Goal: Transaction & Acquisition: Obtain resource

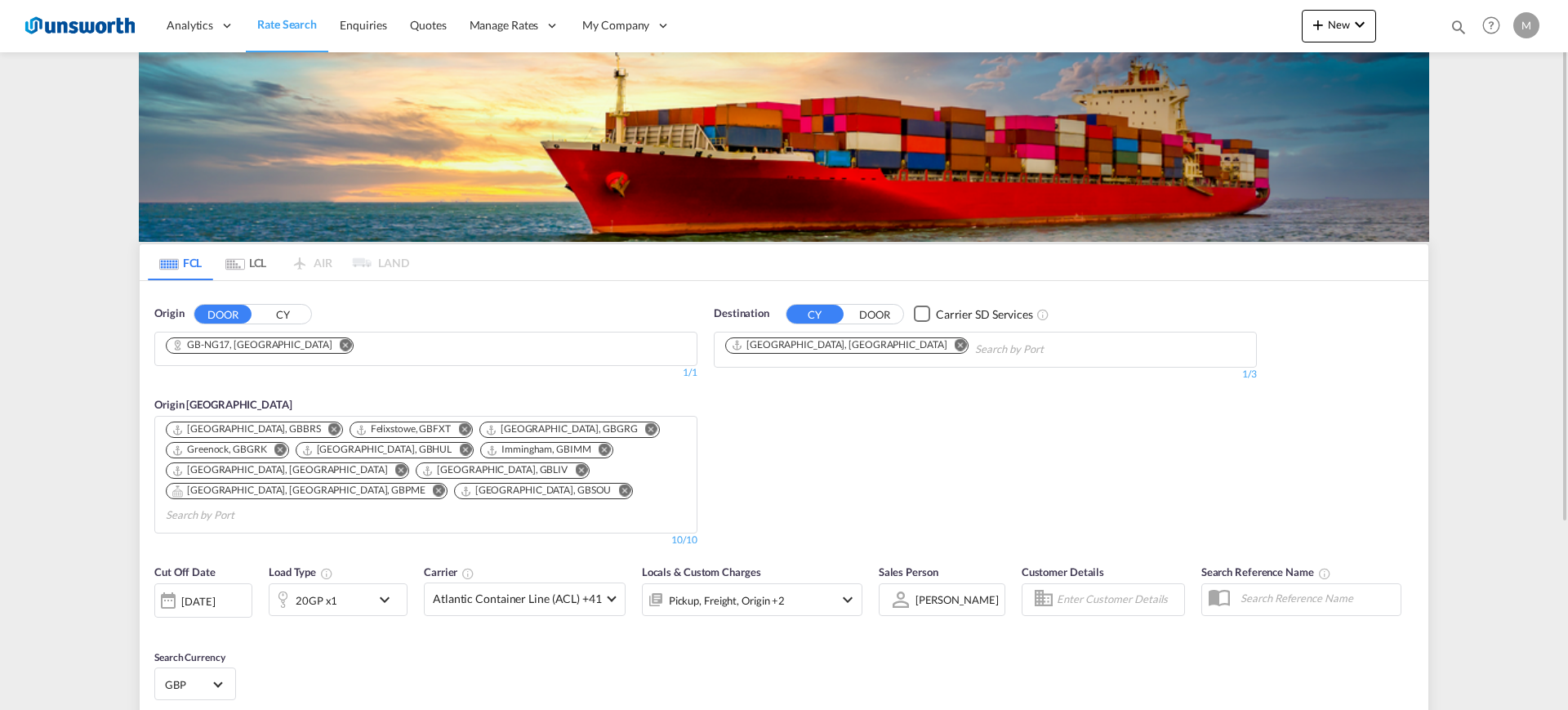
click at [943, 349] on button "Remove" at bounding box center [955, 347] width 25 height 17
click at [832, 348] on input "Chips input." at bounding box center [803, 349] width 155 height 26
paste input "Embakas"
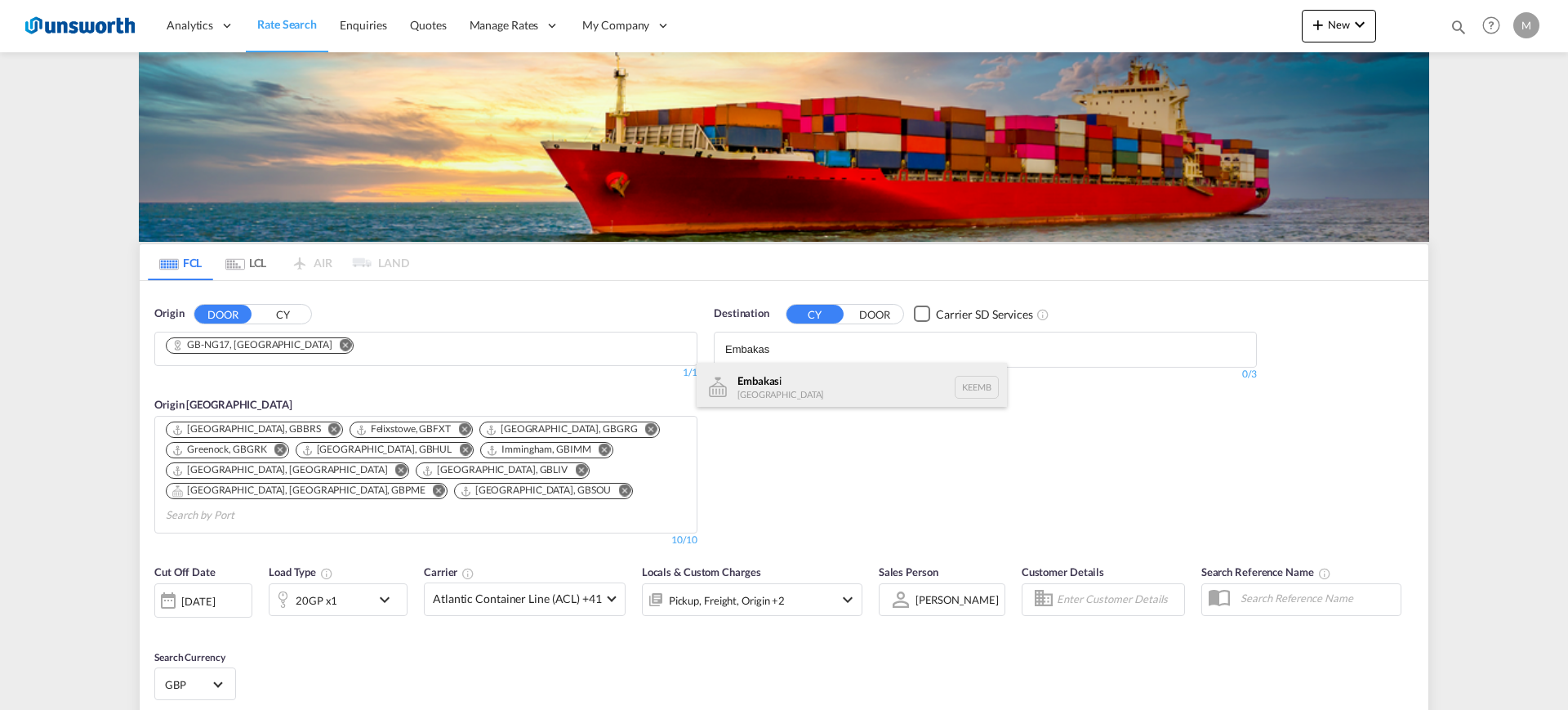
type input "Embakas"
click at [836, 373] on div "Embakas i [GEOGRAPHIC_DATA] KEEMB" at bounding box center [852, 386] width 310 height 49
click at [836, 373] on body "Analytics Reports Dashboard Rate Search Enquiries Quotes" at bounding box center [784, 355] width 1568 height 710
click at [836, 373] on div "0/3" at bounding box center [986, 374] width 543 height 14
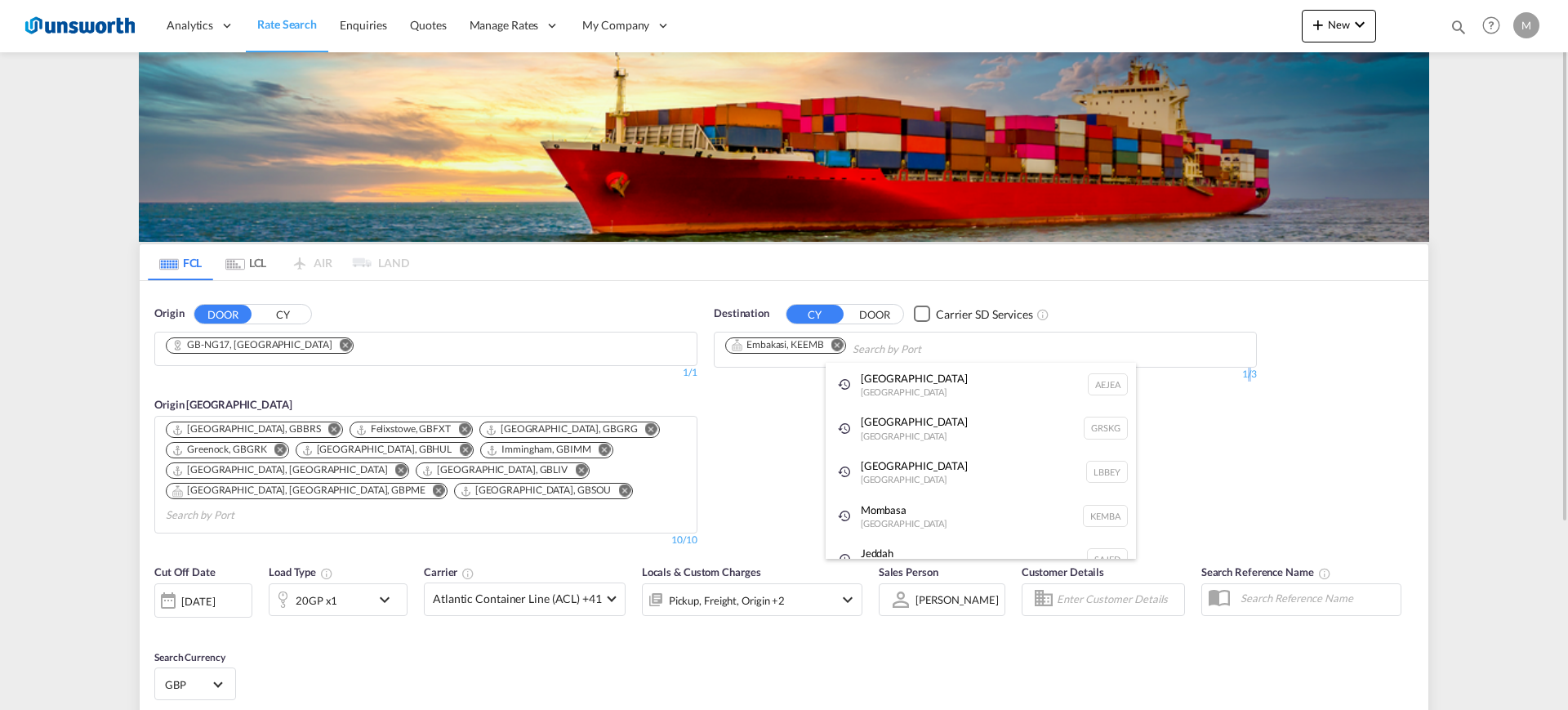
click at [748, 423] on div "Destination CY DOOR Carrier SD Services Embakasi, KEEMB 1/3 1/" at bounding box center [986, 426] width 560 height 258
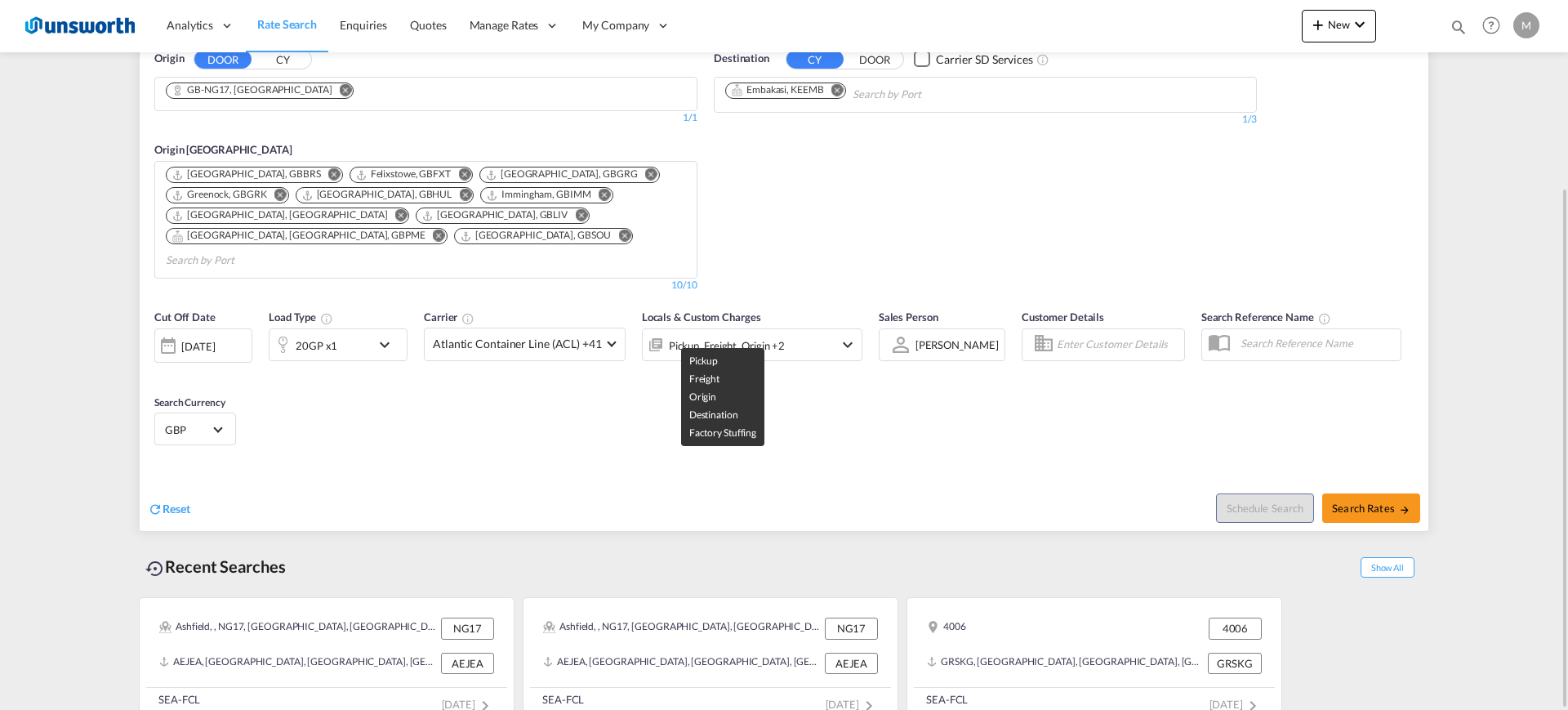
click at [730, 335] on div "Pickup, Freight, Origin +2" at bounding box center [727, 346] width 116 height 23
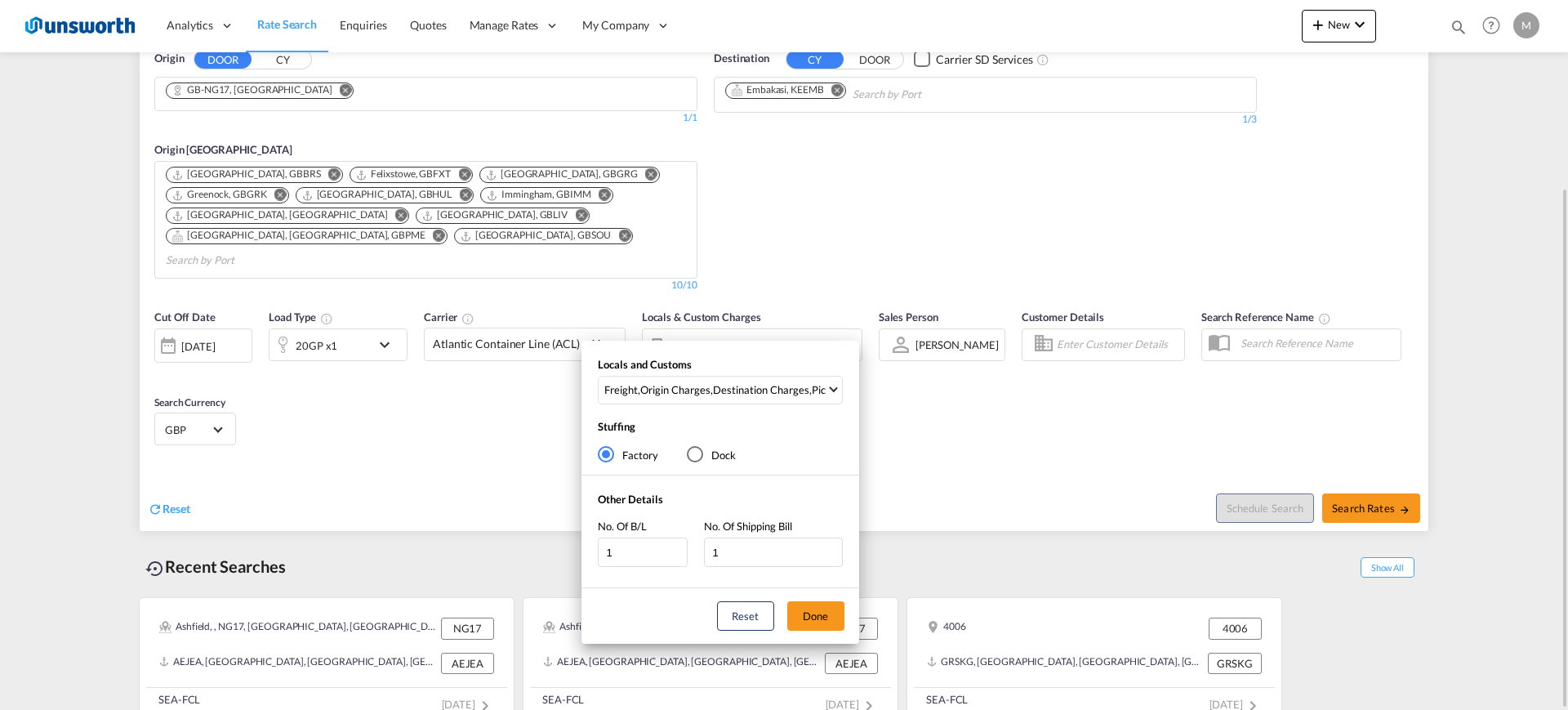
click at [730, 320] on div "Locals and Customs Freight , Origin Charges , Destination Charges , Pickup Char…" at bounding box center [784, 355] width 1568 height 710
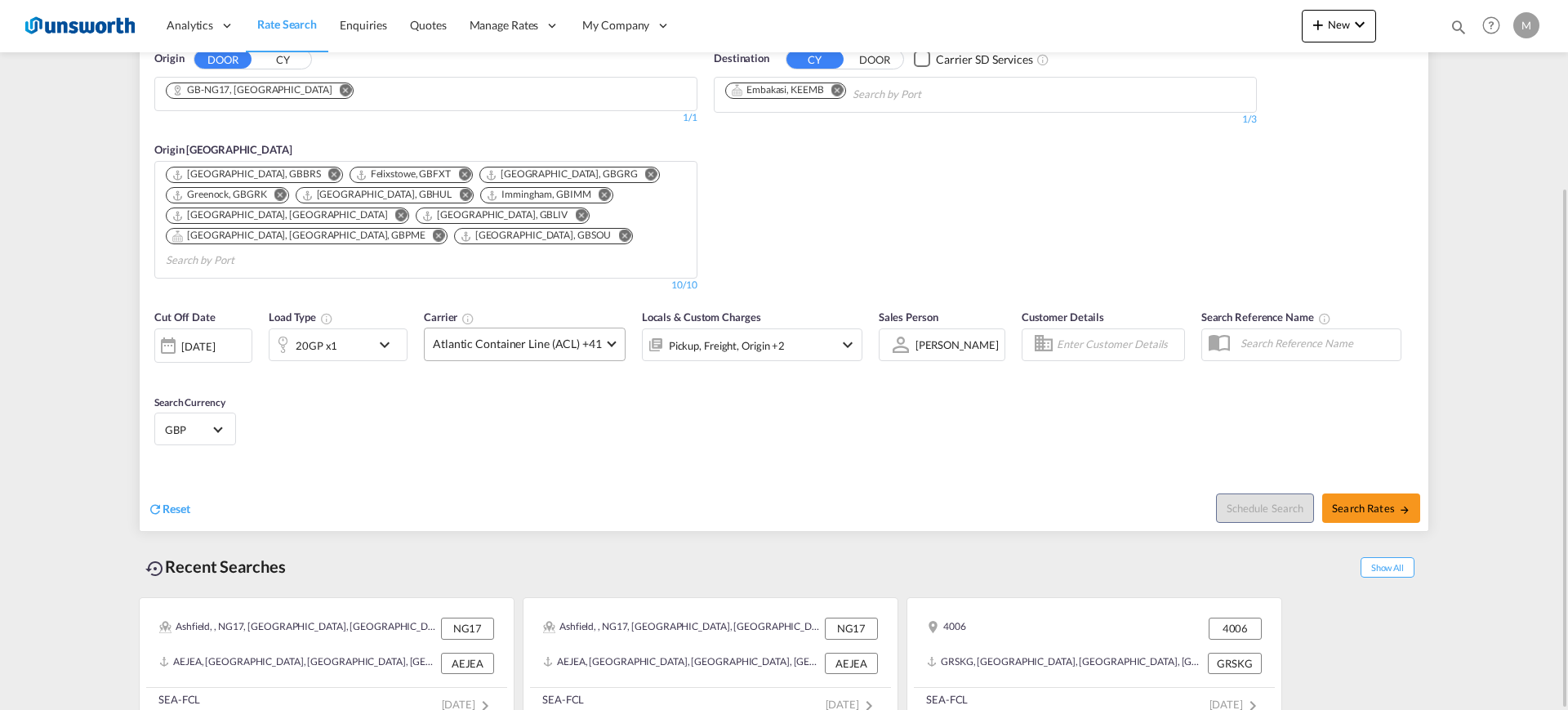
click at [498, 336] on span "Atlantic Container Line (ACL) +41" at bounding box center [517, 344] width 169 height 17
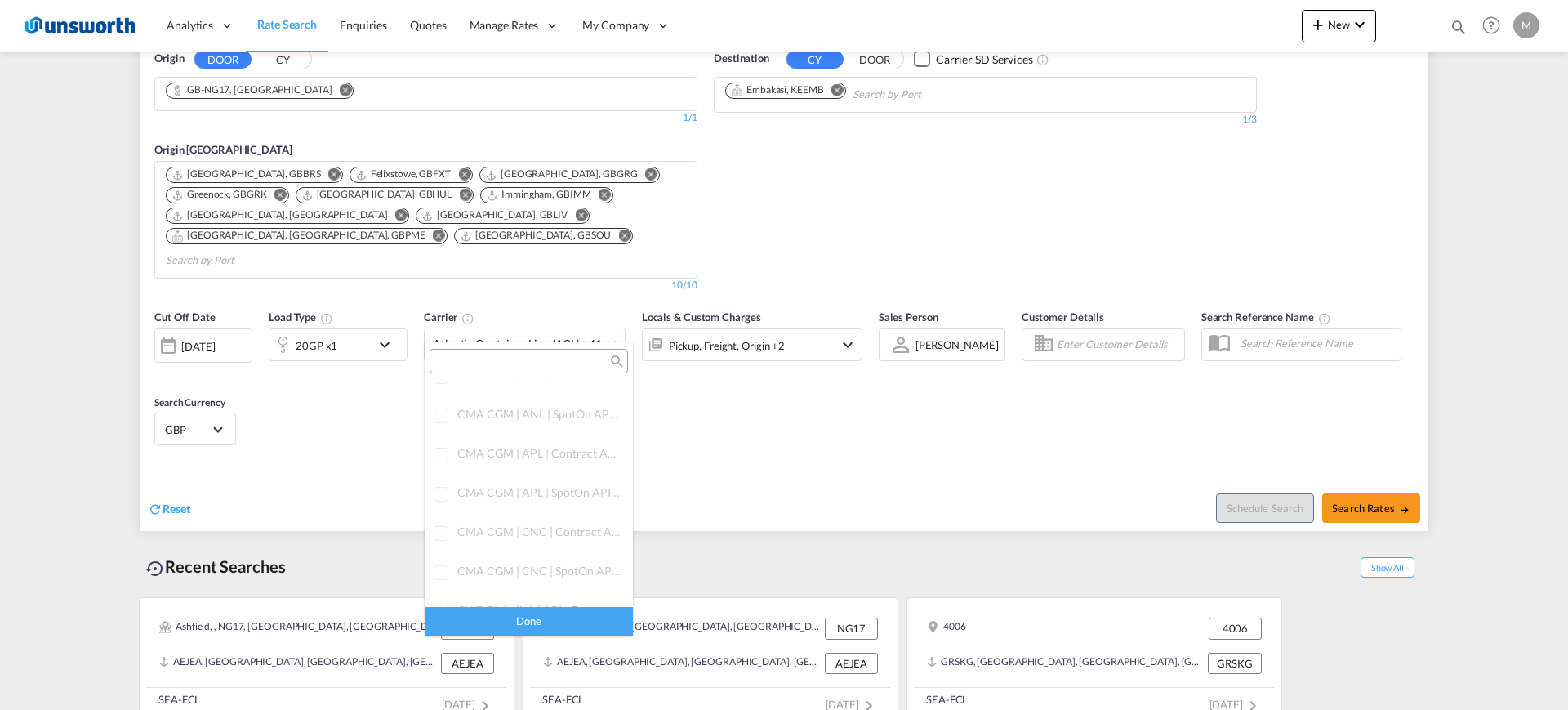
scroll to position [0, 0]
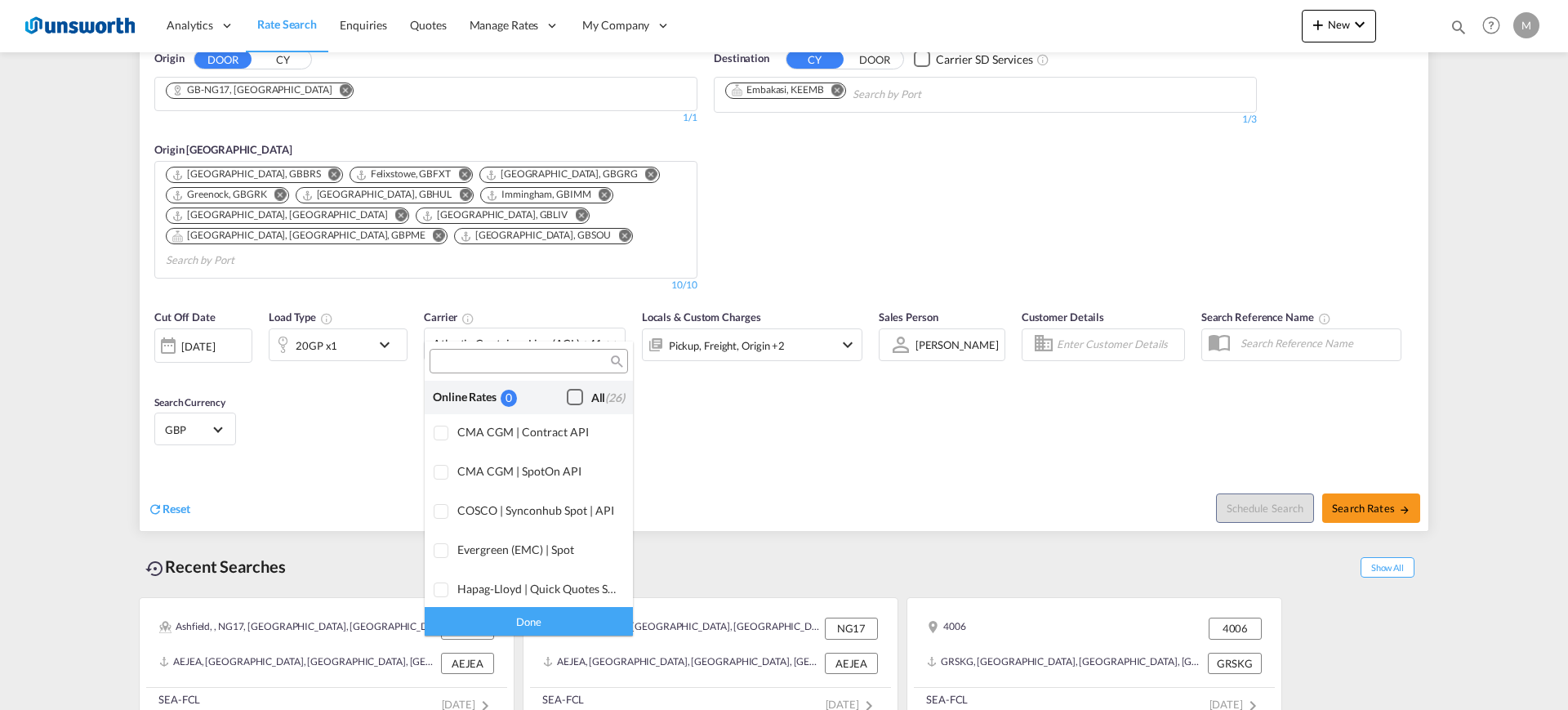
click at [566, 397] on div "Checkbox No Ink" at bounding box center [575, 398] width 17 height 17
click at [557, 624] on div "Done" at bounding box center [529, 621] width 208 height 29
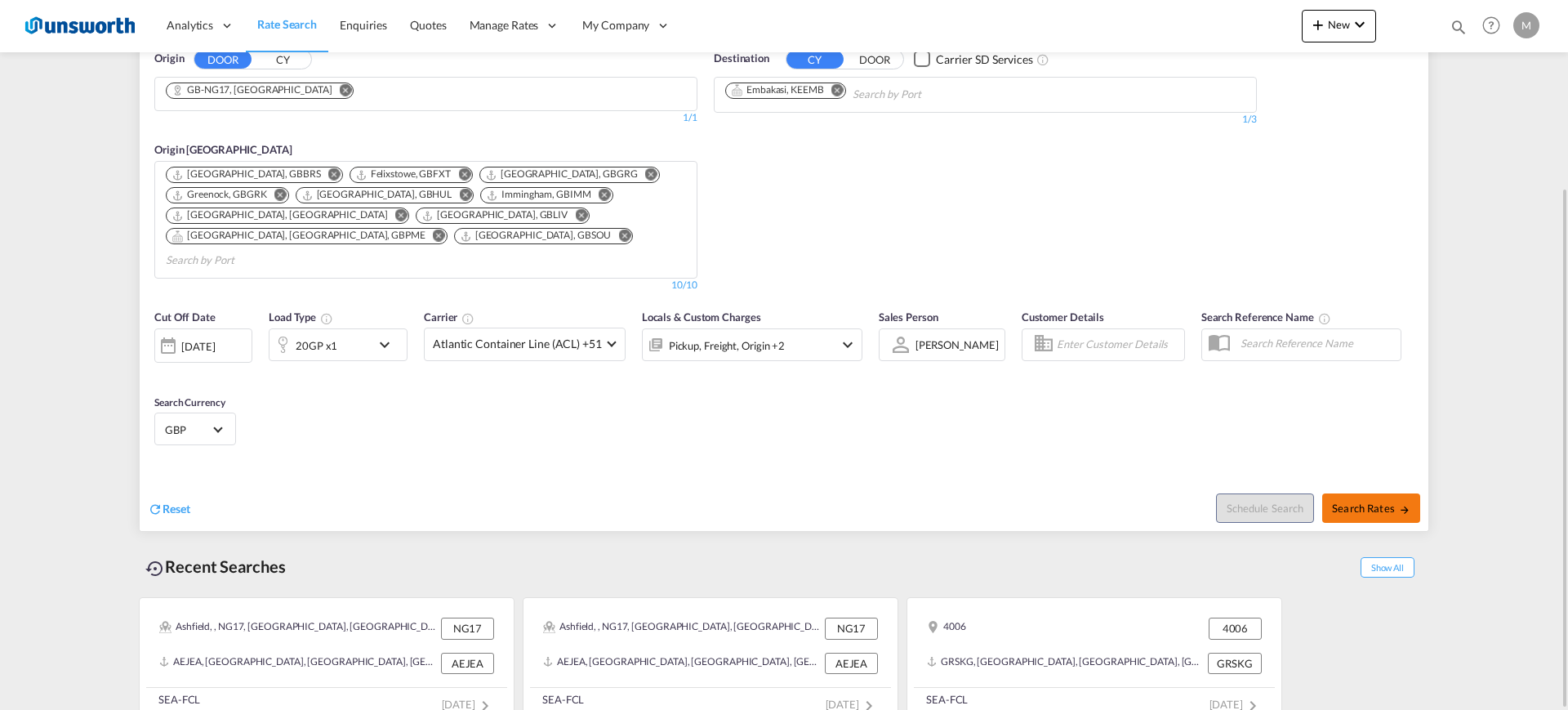
click at [1380, 502] on span "Search Rates" at bounding box center [1371, 508] width 79 height 13
type input "NG17 to KEEMB / [DATE]"
